Goal: Entertainment & Leisure: Consume media (video, audio)

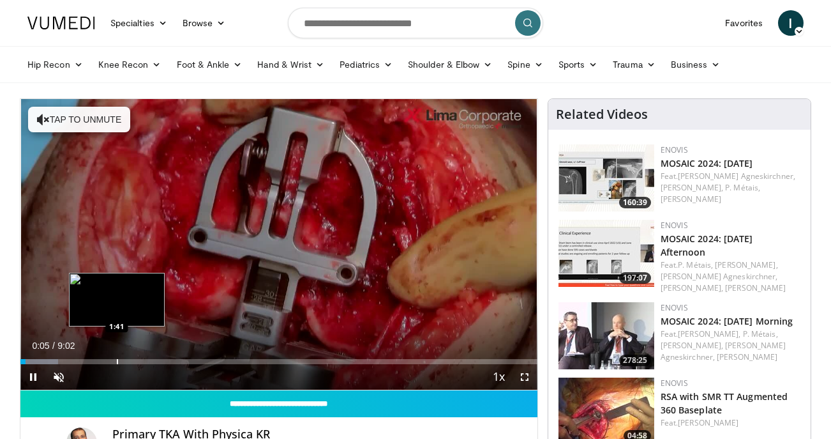
click at [117, 359] on div "Progress Bar" at bounding box center [117, 361] width 1 height 5
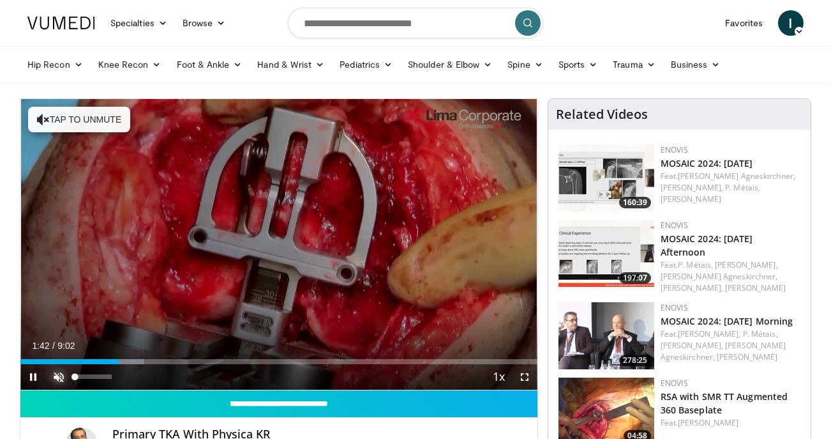
click at [61, 377] on span "Video Player" at bounding box center [59, 377] width 26 height 26
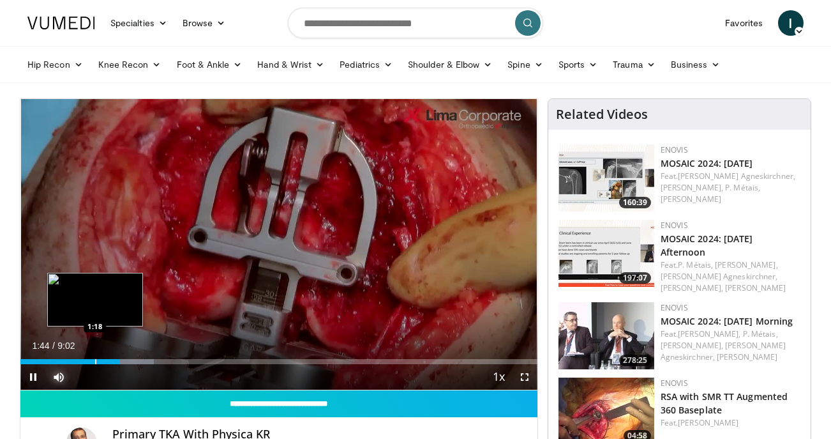
click at [95, 361] on div "Progress Bar" at bounding box center [95, 361] width 1 height 5
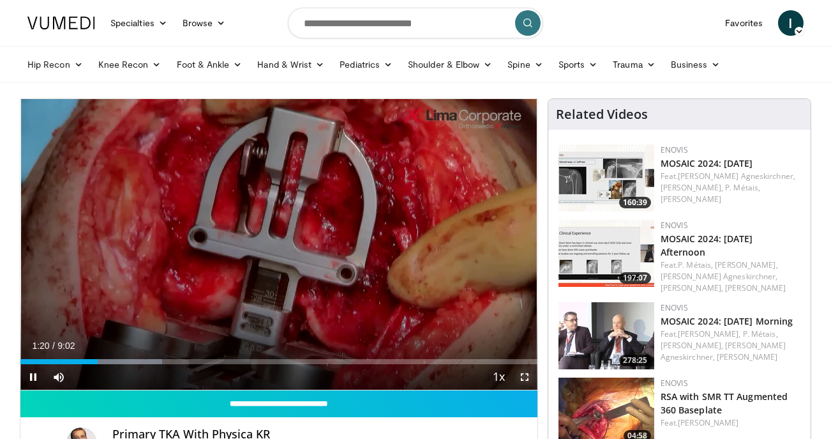
click at [525, 375] on span "Video Player" at bounding box center [525, 377] width 26 height 26
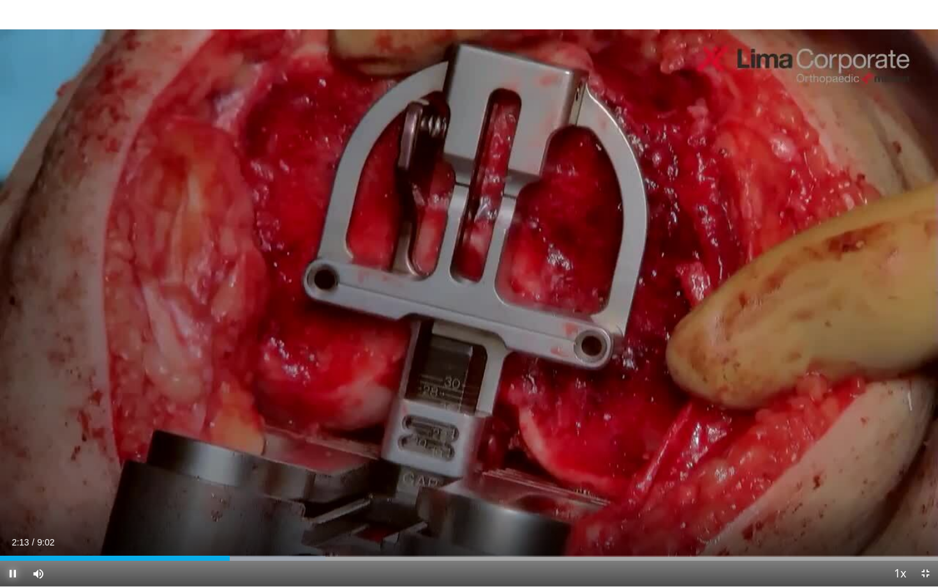
click at [12, 438] on span "Video Player" at bounding box center [13, 573] width 26 height 26
click at [15, 438] on span "Video Player" at bounding box center [13, 573] width 26 height 26
click at [14, 438] on span "Video Player" at bounding box center [13, 573] width 26 height 26
click at [17, 438] on span "Video Player" at bounding box center [13, 573] width 26 height 26
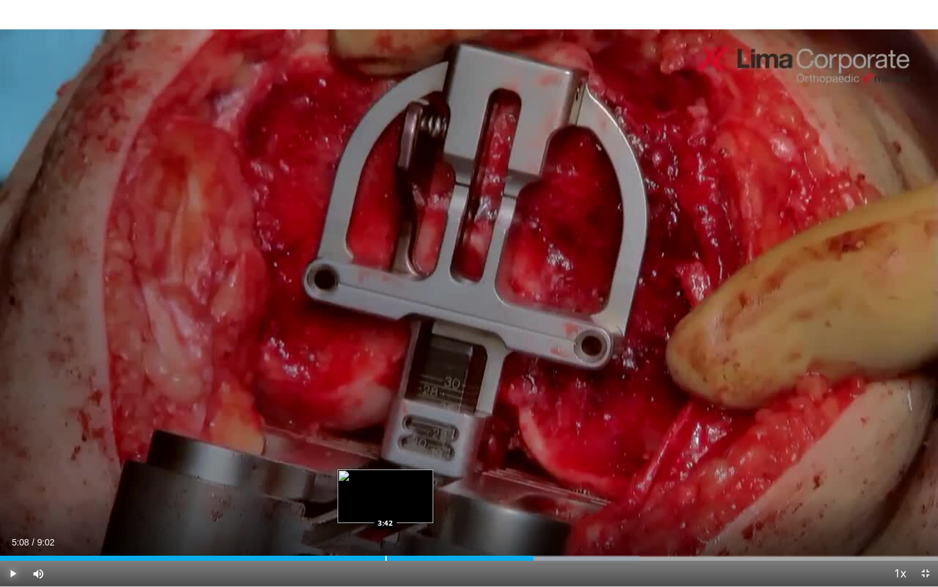
click at [386, 438] on div "Progress Bar" at bounding box center [386, 557] width 1 height 5
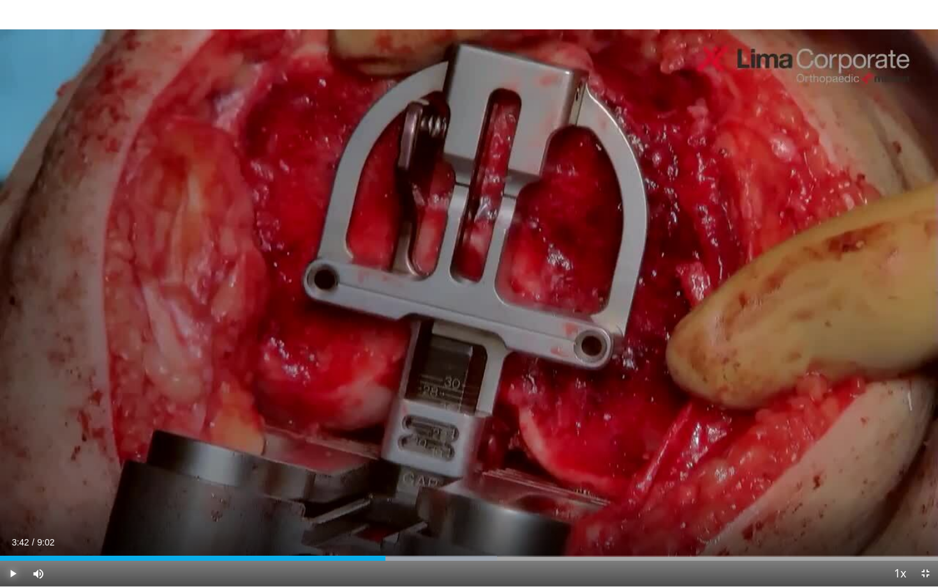
click at [13, 438] on span "Video Player" at bounding box center [13, 573] width 26 height 26
click at [416, 438] on div "Progress Bar" at bounding box center [416, 557] width 1 height 5
click at [430, 438] on div "10 seconds Tap to unmute" at bounding box center [469, 293] width 938 height 586
click at [439, 438] on div "Current Time 4:02 / Duration 9:02 Play Skip Backward Skip Forward Mute 0% Loade…" at bounding box center [469, 573] width 938 height 26
click at [439, 438] on div "Progress Bar" at bounding box center [439, 557] width 1 height 5
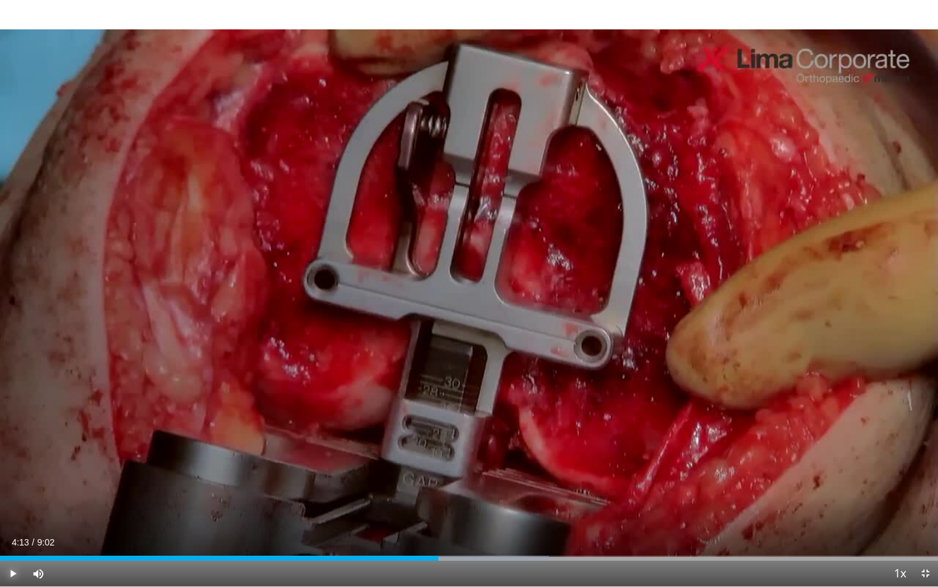
click at [15, 438] on span "Video Player" at bounding box center [13, 573] width 26 height 26
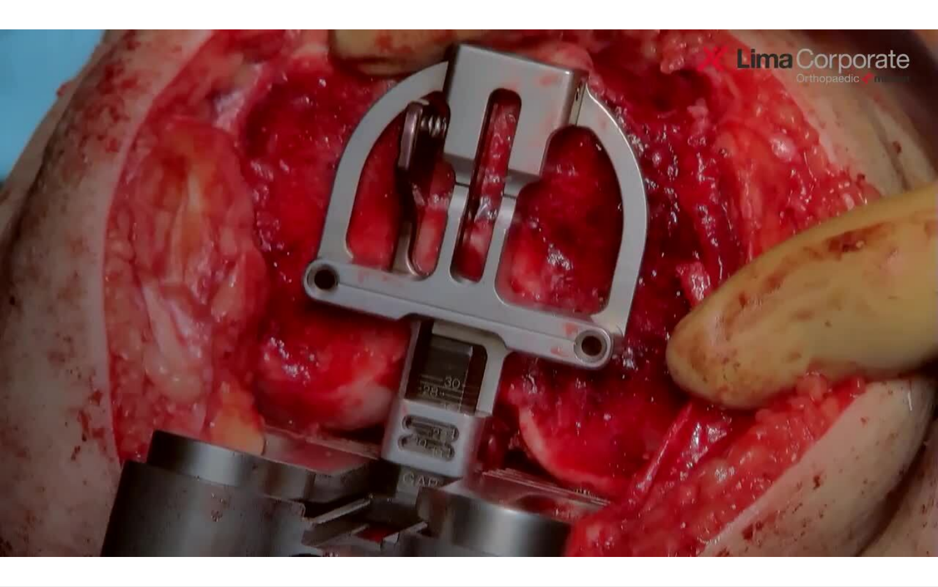
click at [15, 438] on div "10 seconds Tap to unmute" at bounding box center [469, 293] width 938 height 586
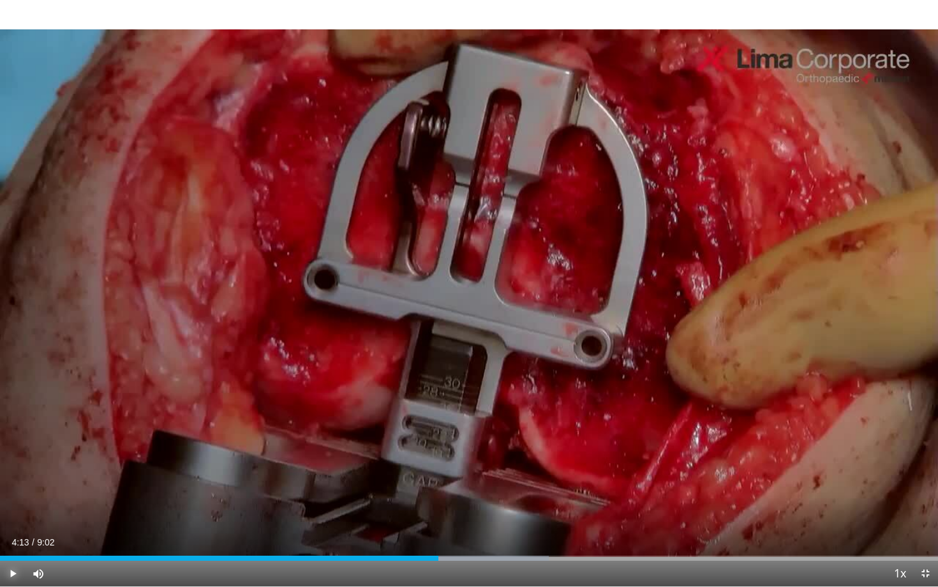
click at [15, 438] on span "Video Player" at bounding box center [13, 573] width 26 height 26
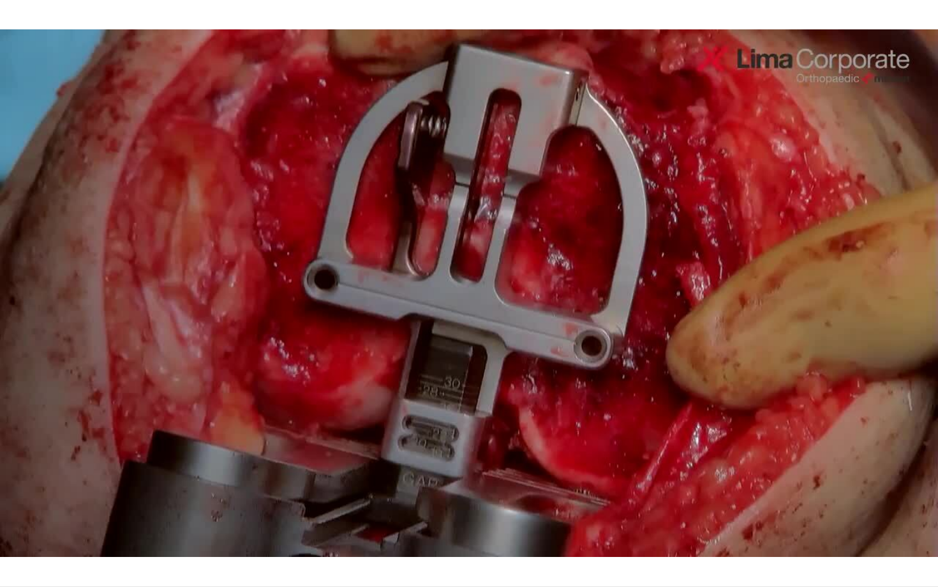
click at [0, 438] on button "Pause" at bounding box center [13, 573] width 26 height 26
